Goal: Information Seeking & Learning: Understand process/instructions

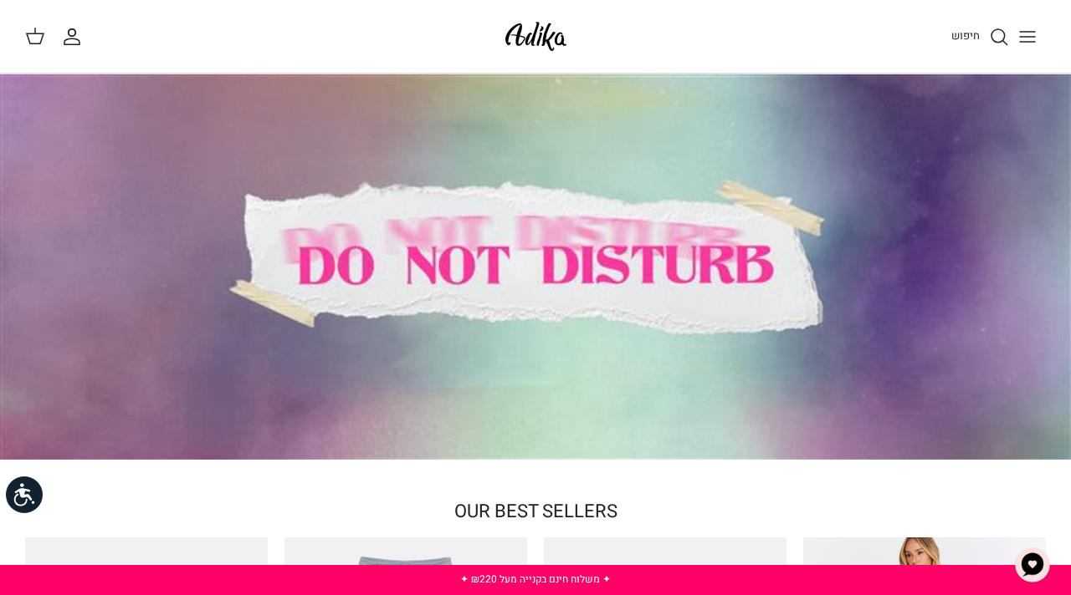
click at [1035, 35] on icon "Toggle menu" at bounding box center [1027, 37] width 20 height 20
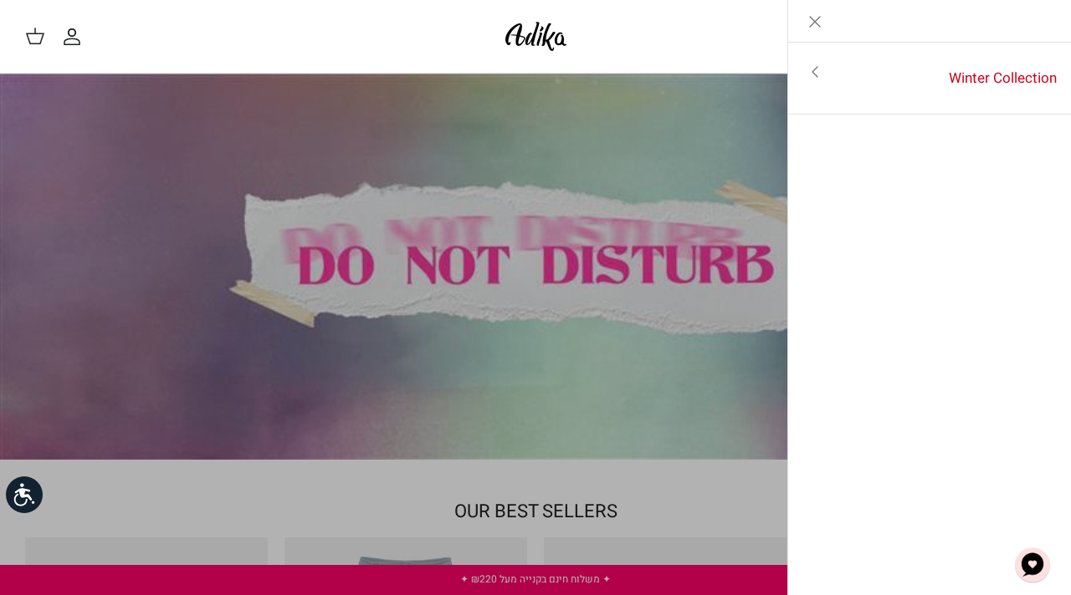
click at [816, 16] on icon "Close" at bounding box center [815, 22] width 20 height 20
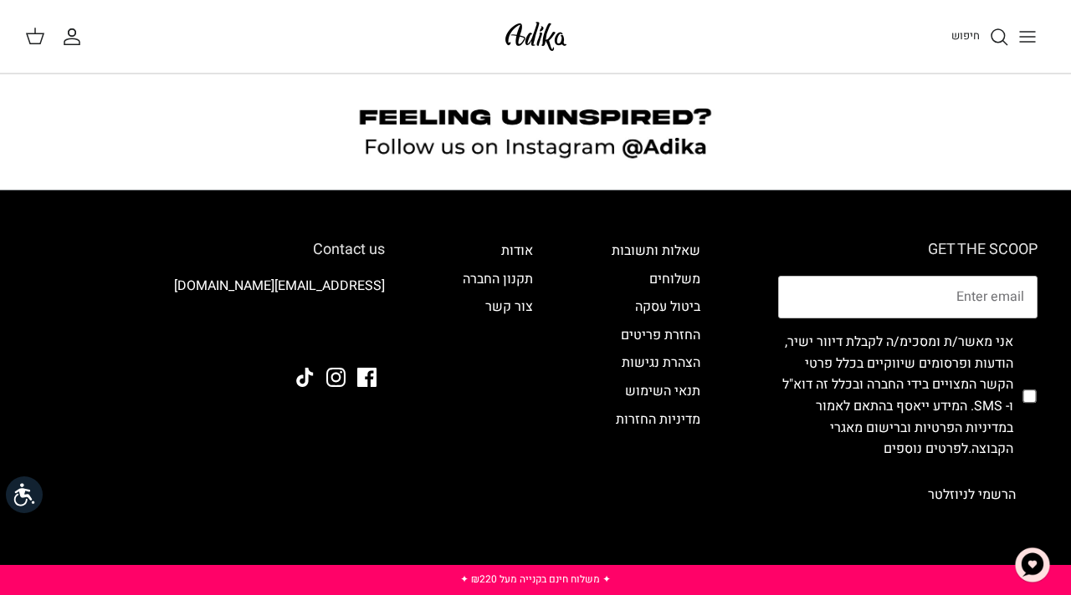
scroll to position [1363, 0]
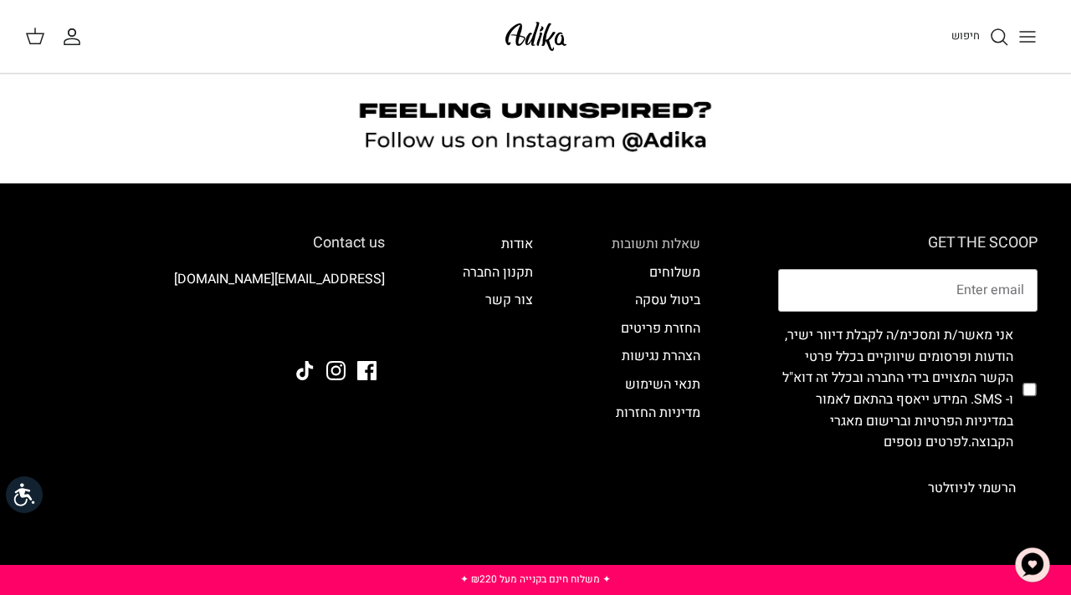
click at [621, 234] on link "שאלות ותשובות" at bounding box center [655, 244] width 89 height 20
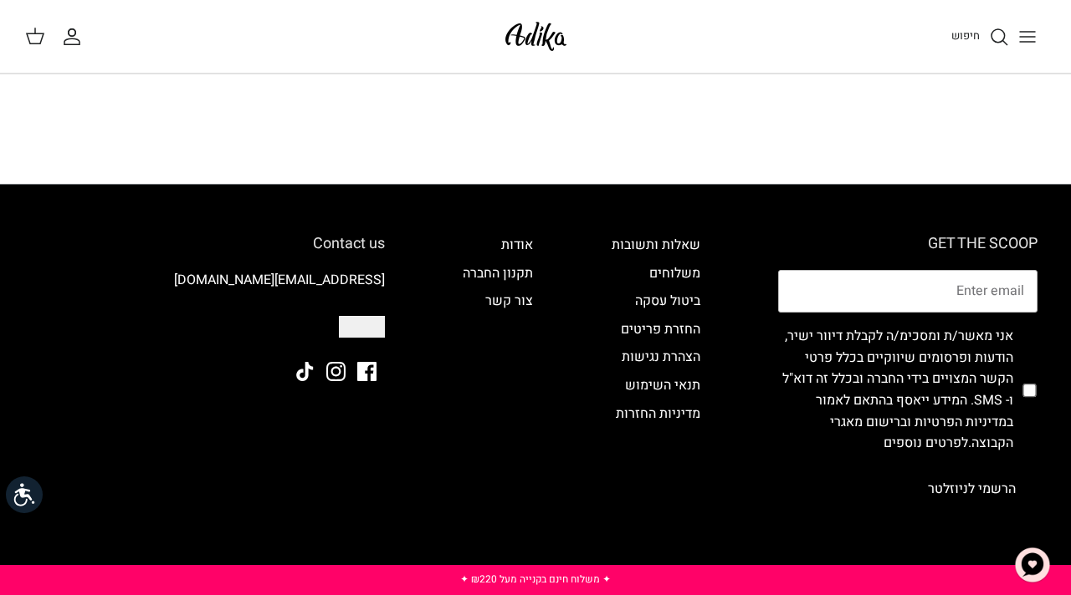
scroll to position [5878, 0]
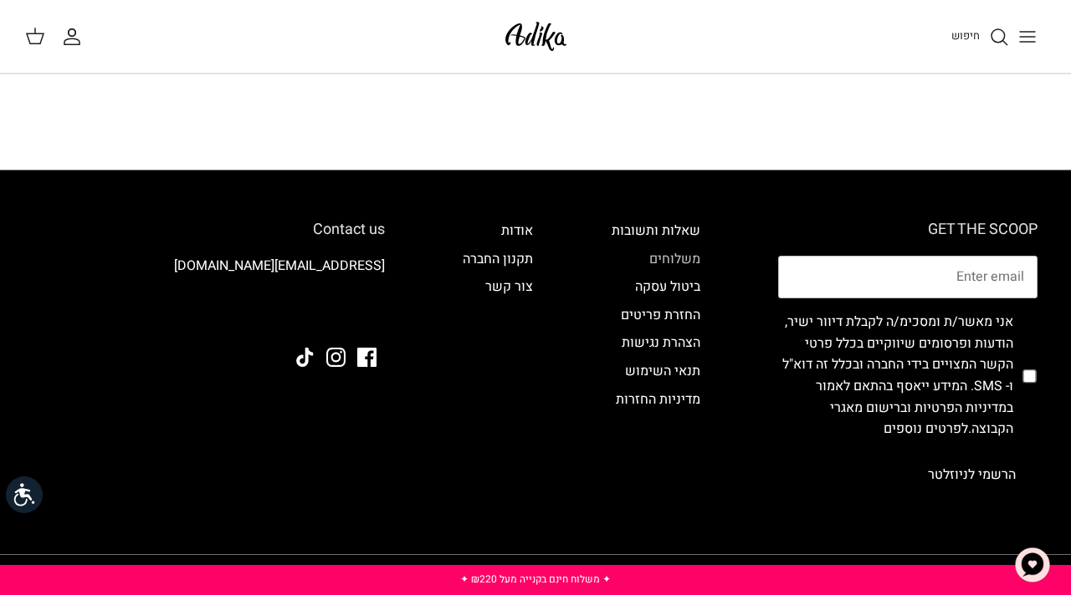
click at [681, 249] on link "משלוחים" at bounding box center [674, 259] width 51 height 20
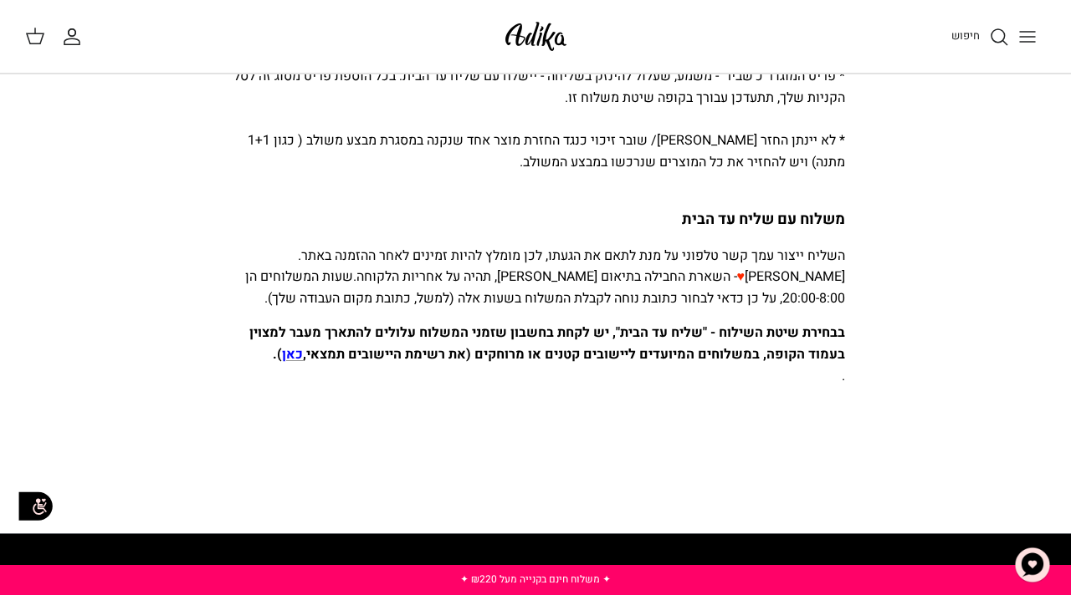
scroll to position [1138, 0]
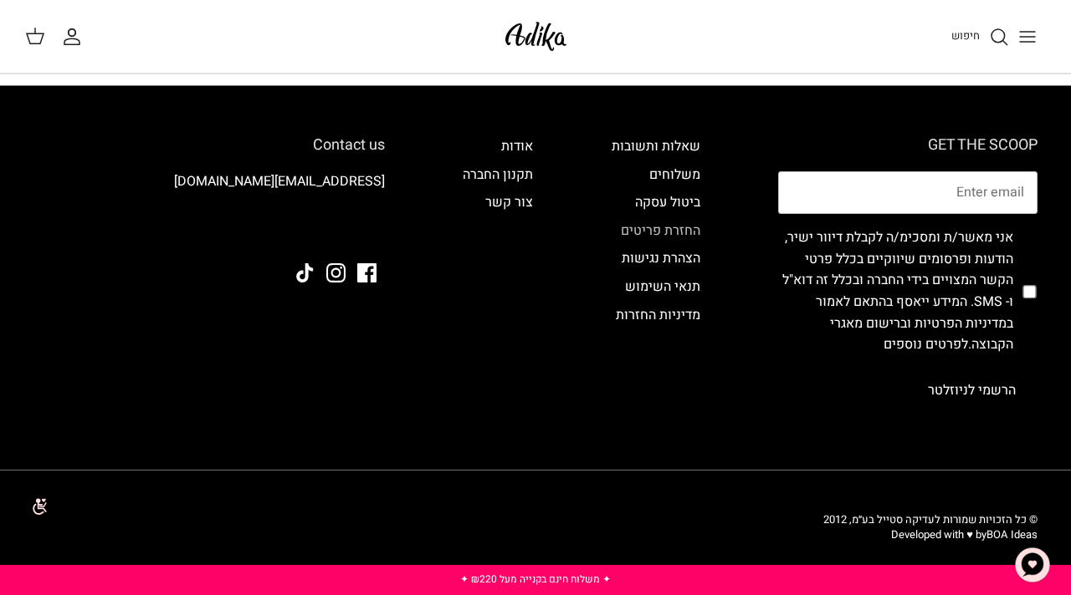
click at [682, 226] on link "החזרת פריטים" at bounding box center [660, 231] width 79 height 20
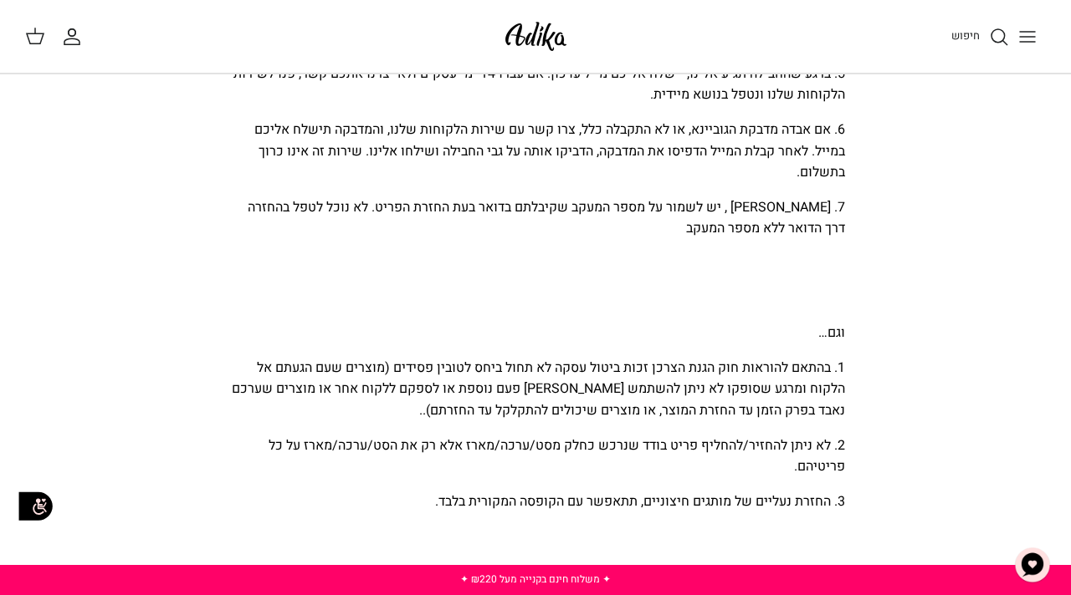
scroll to position [1356, 0]
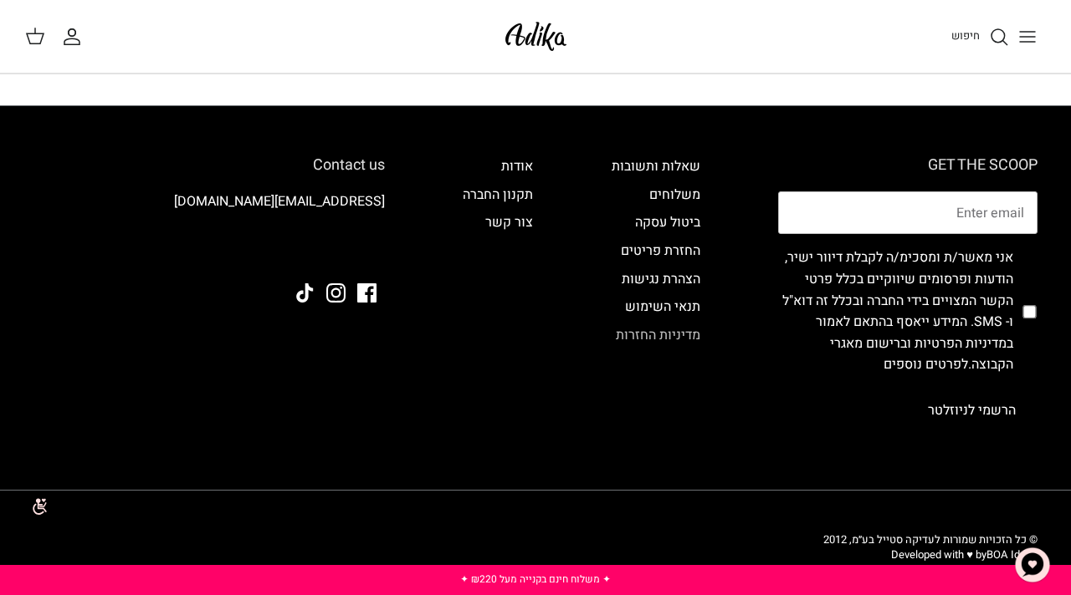
click at [649, 325] on link "מדיניות החזרות" at bounding box center [658, 335] width 84 height 20
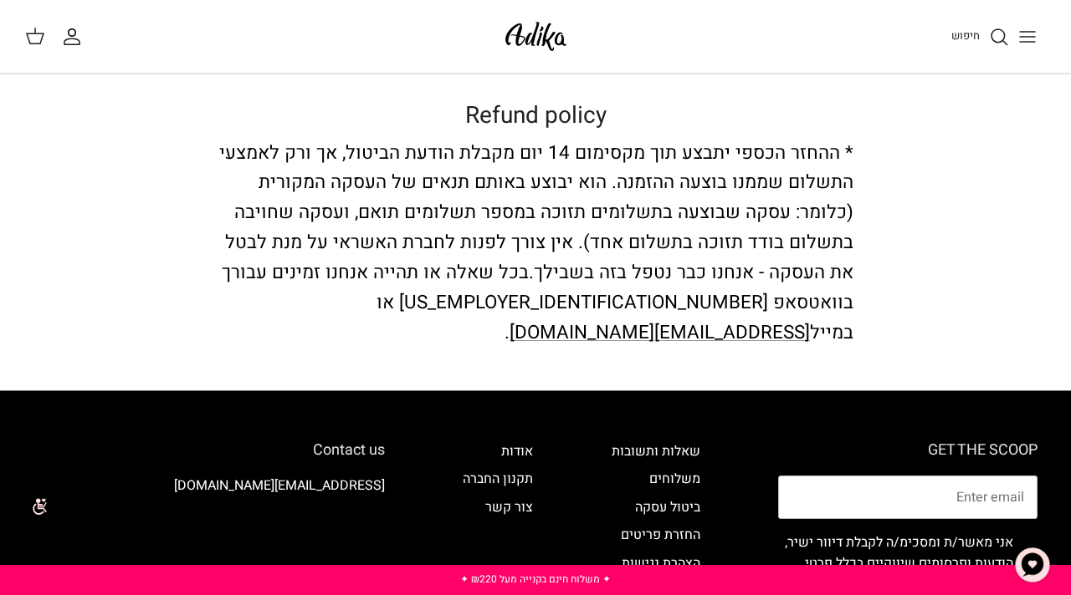
scroll to position [28, 0]
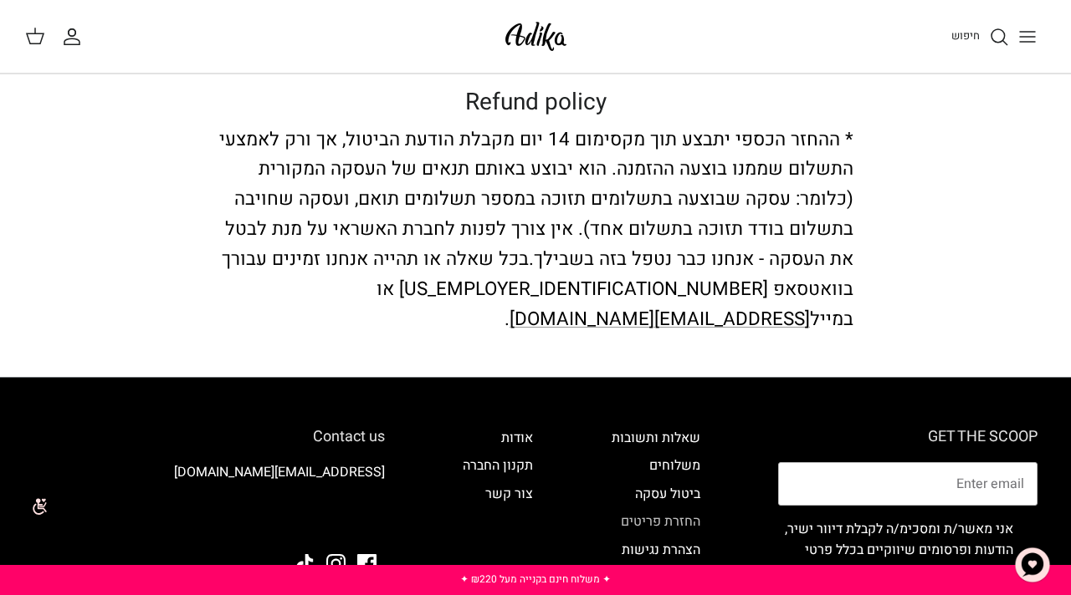
click at [667, 512] on link "החזרת פריטים" at bounding box center [660, 522] width 79 height 20
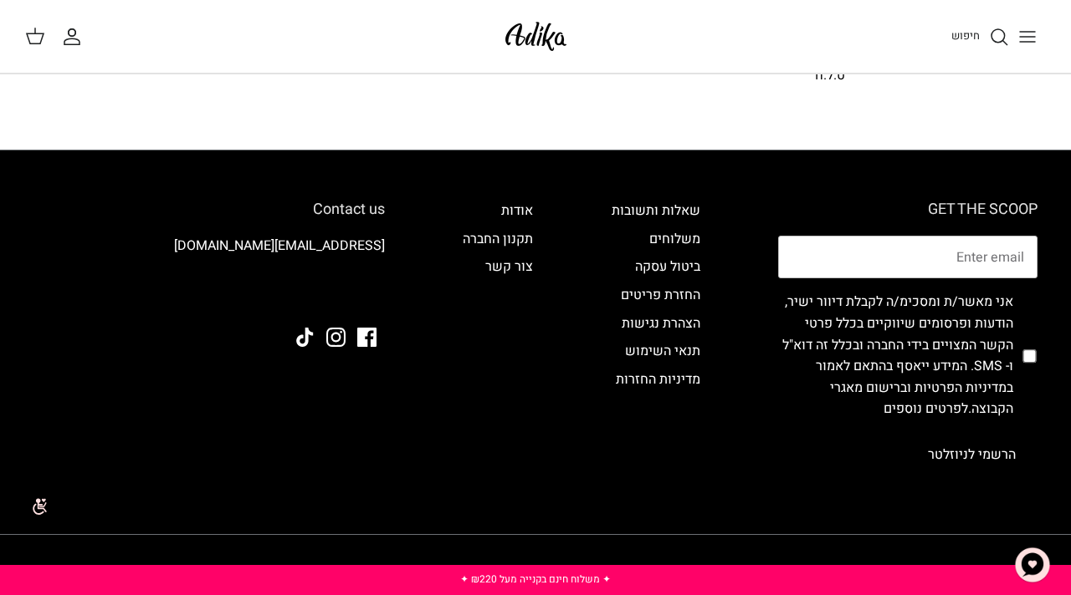
scroll to position [1356, 0]
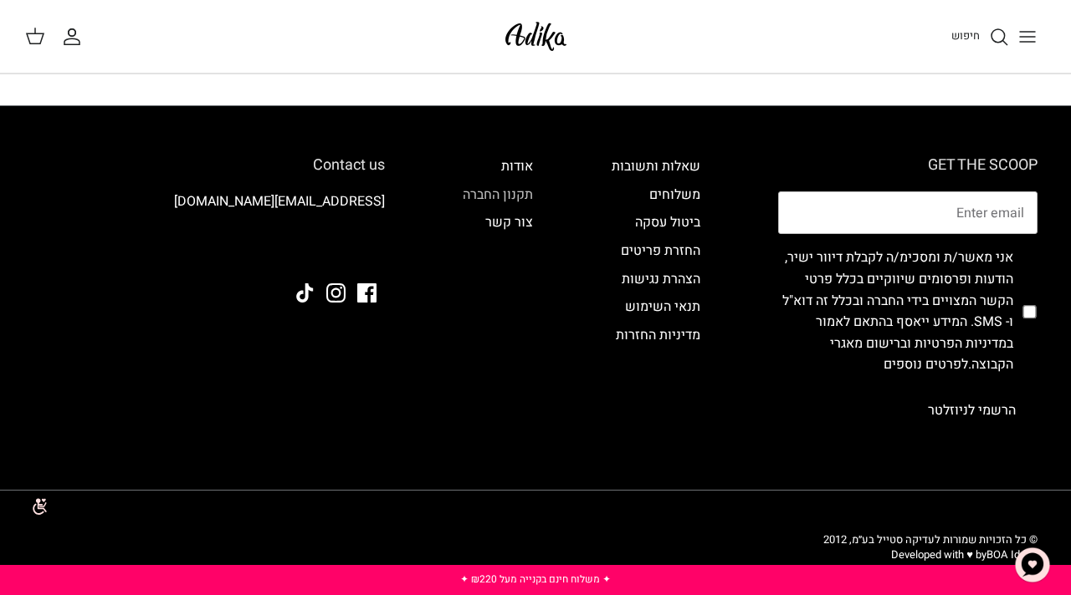
click at [509, 185] on link "תקנון החברה" at bounding box center [497, 195] width 70 height 20
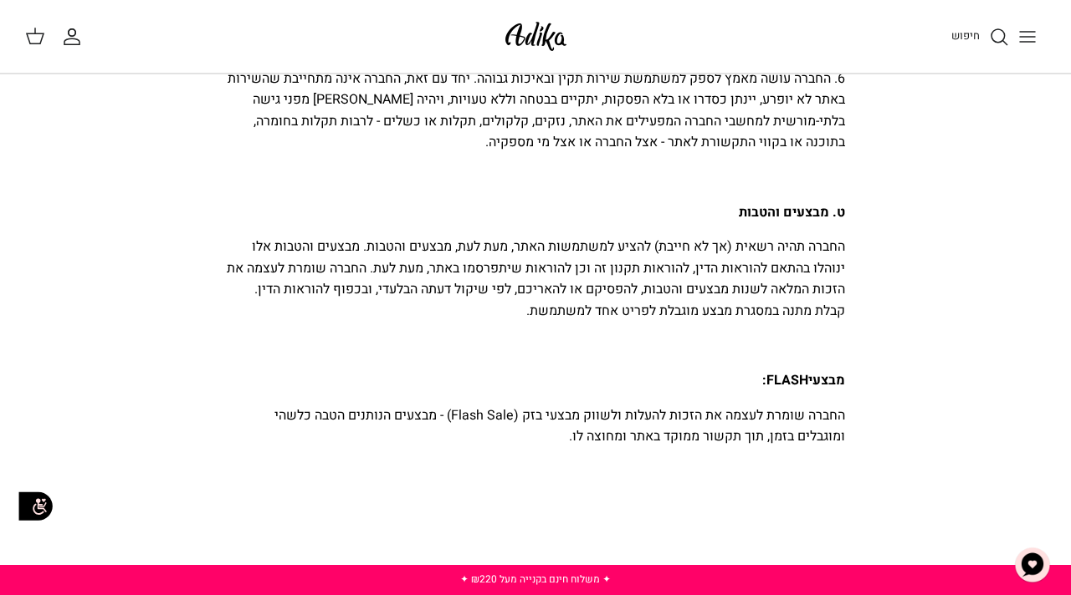
scroll to position [9726, 0]
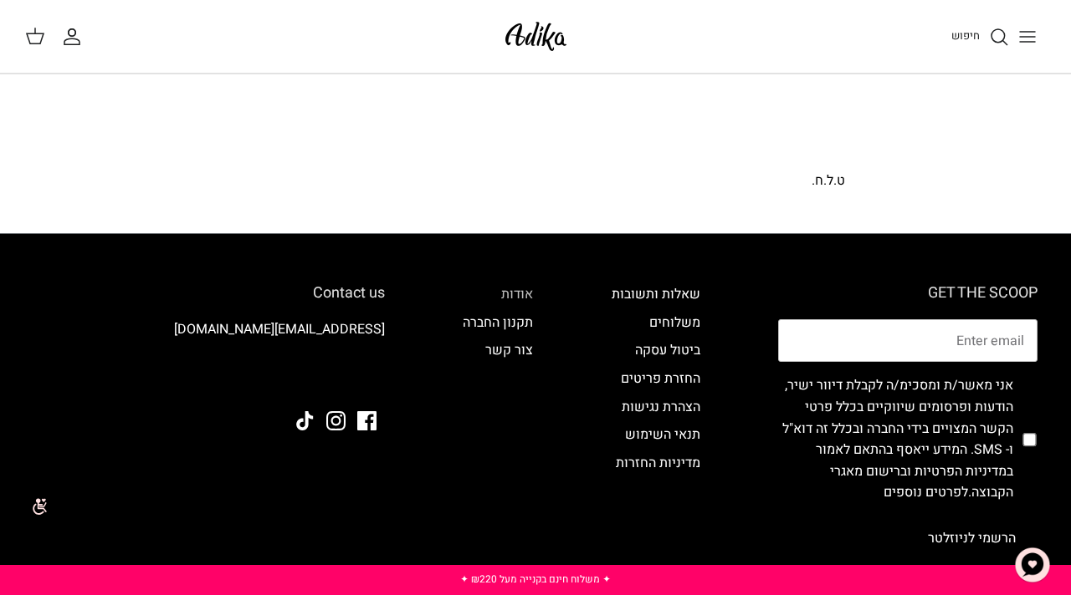
click at [523, 284] on link "אודות" at bounding box center [517, 294] width 32 height 20
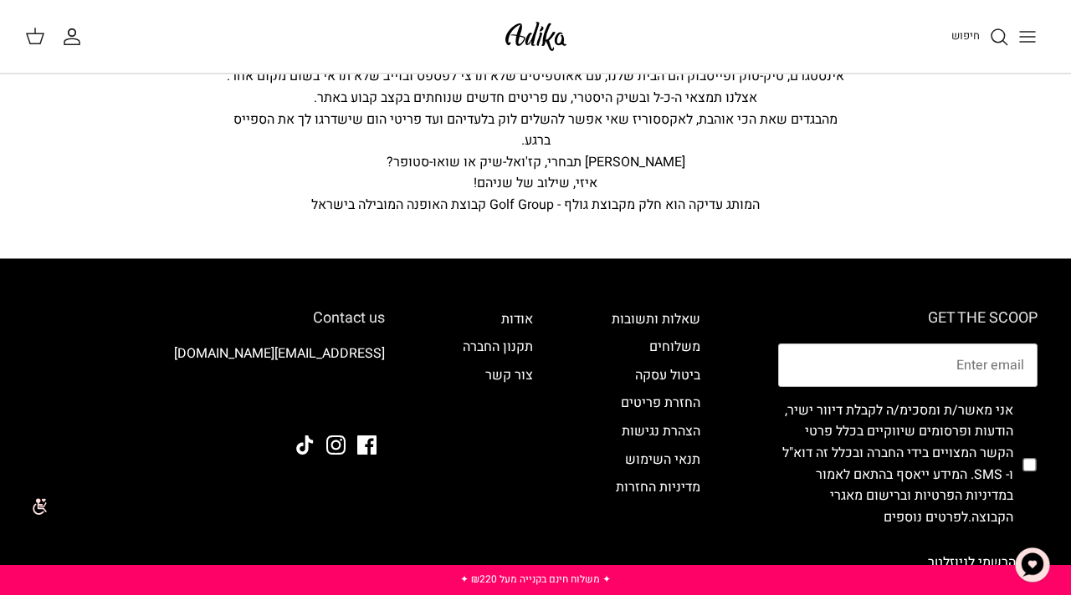
scroll to position [350, 0]
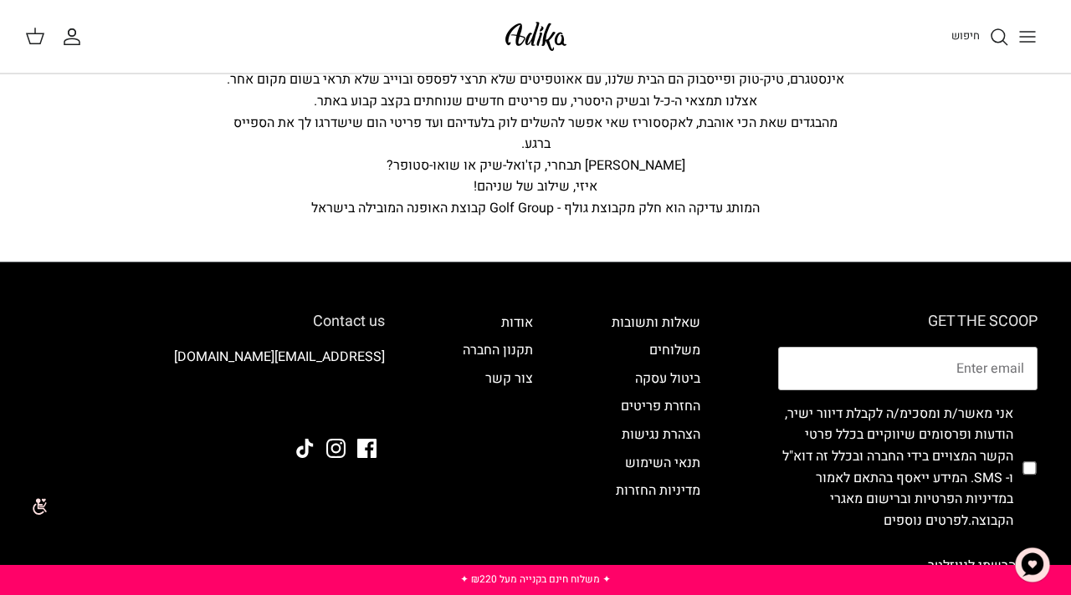
click at [374, 326] on h6 "Contact us" at bounding box center [208, 322] width 351 height 18
click at [360, 319] on h6 "Contact us" at bounding box center [208, 322] width 351 height 18
drag, startPoint x: 384, startPoint y: 319, endPoint x: 311, endPoint y: 320, distance: 72.8
click at [311, 320] on div "GET THE SCOOP אני מאשר/ת ומסכימ/ה לקבלת דיוור ישיר, הודעות ופרסומים שיווקיים בכ…" at bounding box center [535, 476] width 1037 height 426
click at [424, 307] on div "GET THE SCOOP אני מאשר/ת ומסכימ/ה לקבלת דיוור ישיר, הודעות ופרסומים שיווקיים בכ…" at bounding box center [535, 476] width 1037 height 426
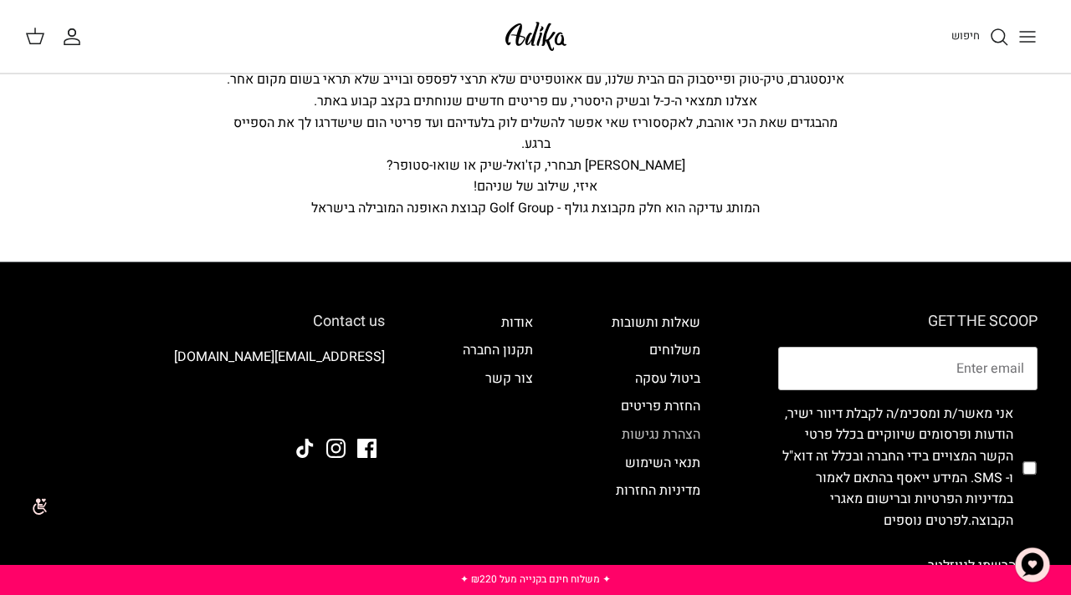
click at [675, 437] on link "הצהרת נגישות" at bounding box center [660, 435] width 79 height 20
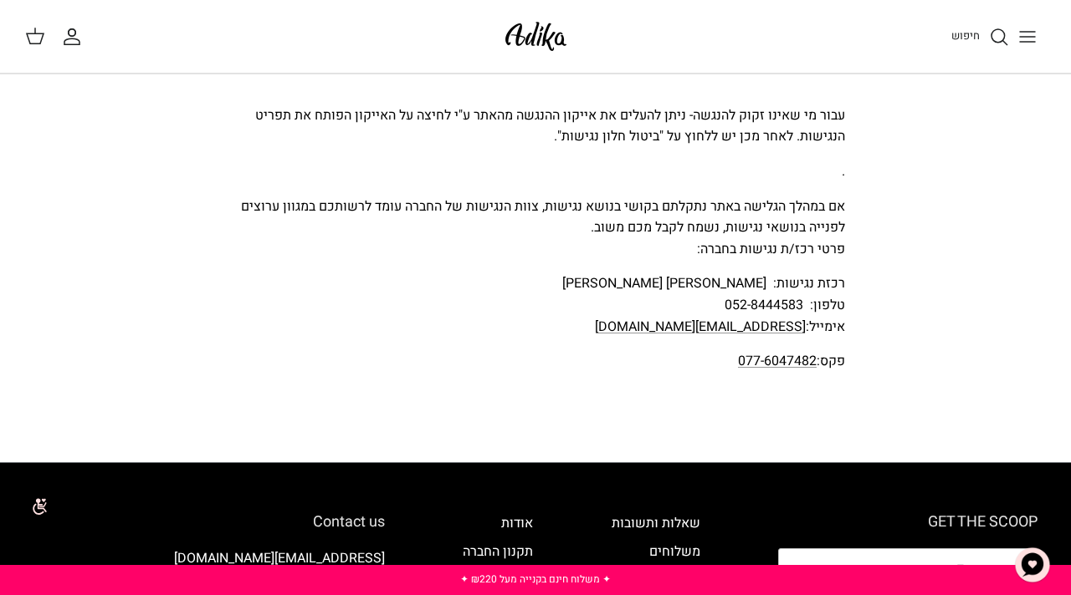
scroll to position [1856, 0]
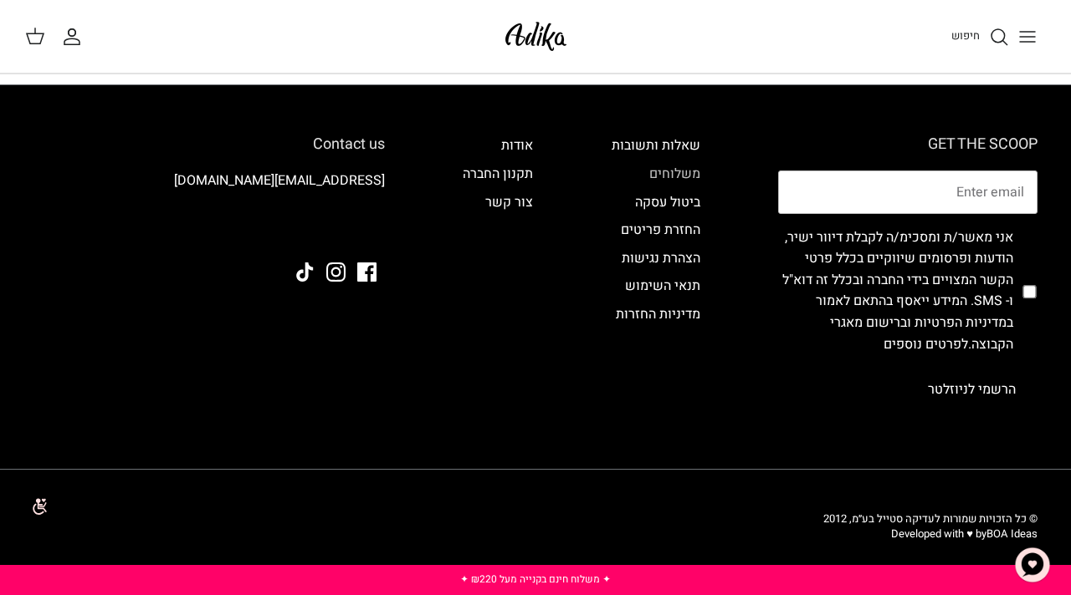
click at [652, 170] on link "משלוחים" at bounding box center [674, 174] width 51 height 20
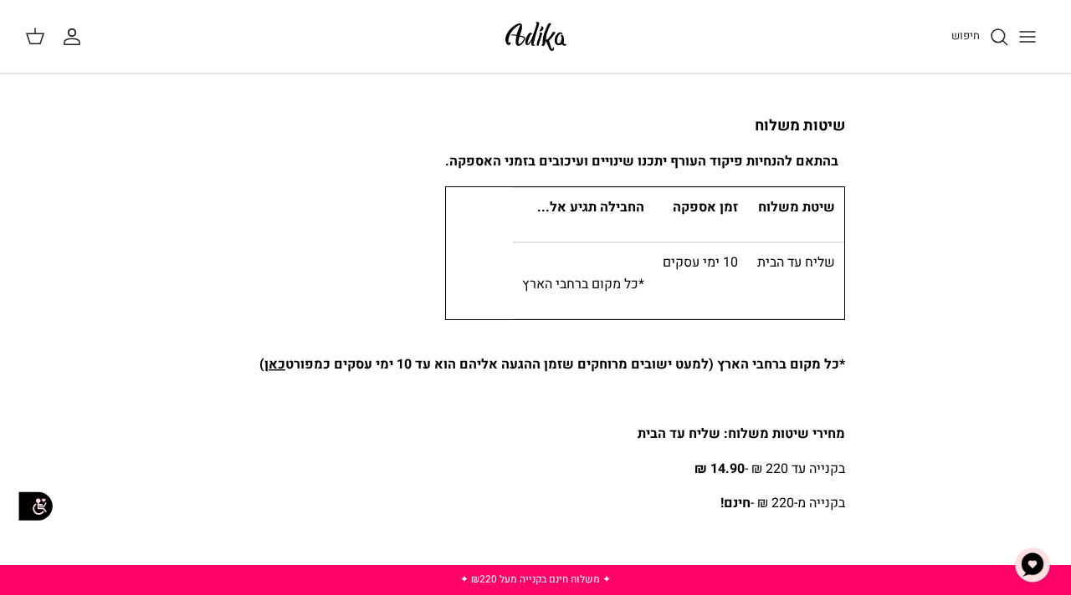
scroll to position [63, 0]
click at [539, 37] on img at bounding box center [535, 36] width 71 height 39
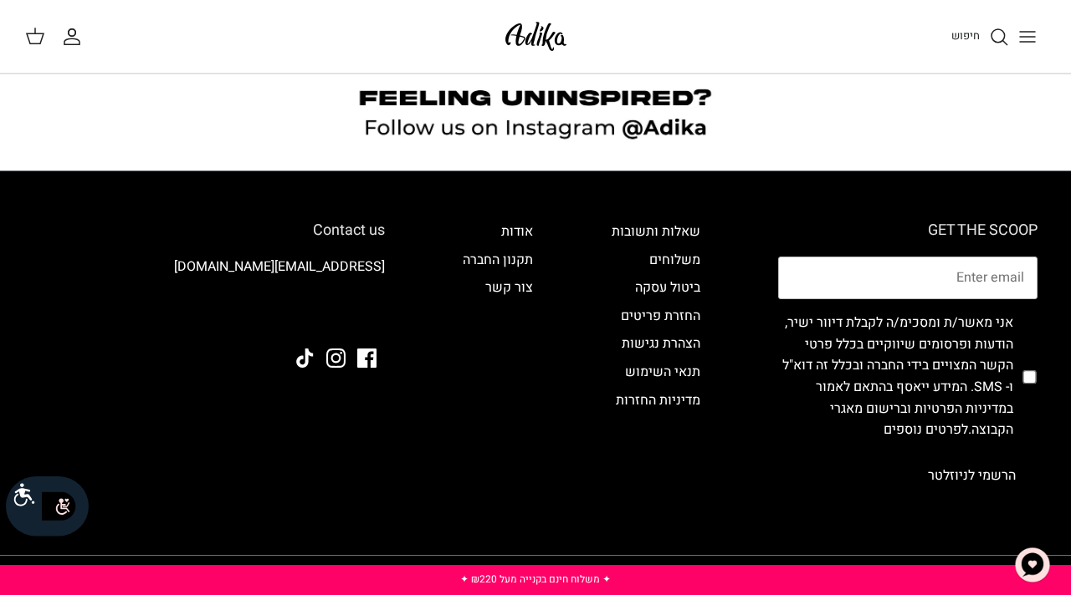
scroll to position [1444, 0]
